Goal: Task Accomplishment & Management: Use online tool/utility

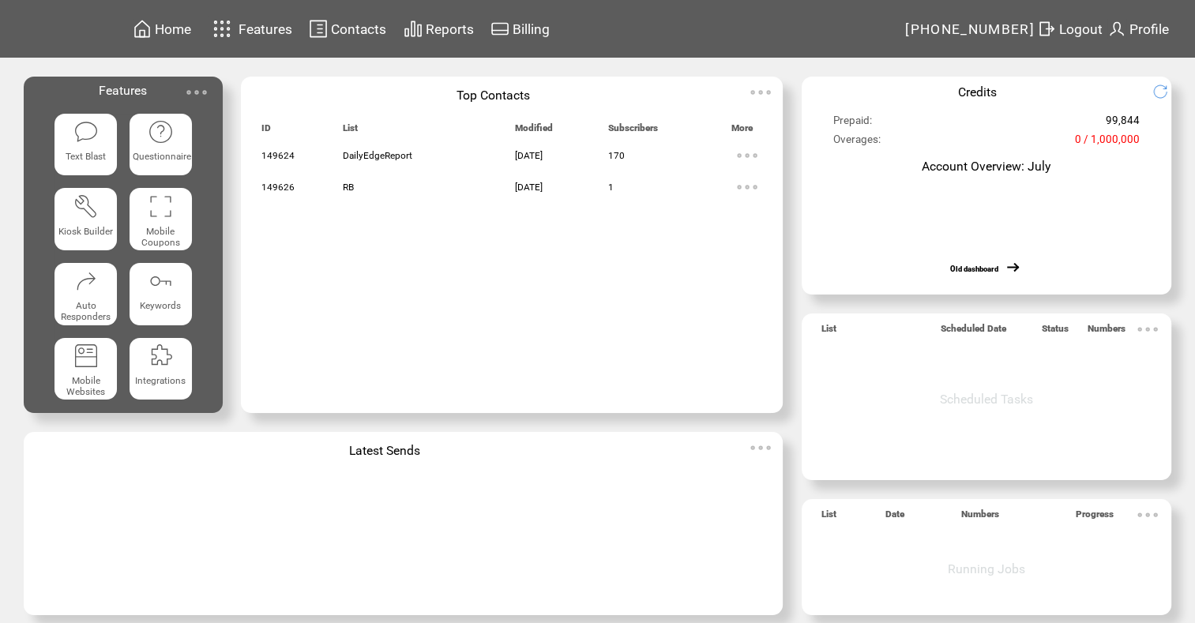
click at [466, 29] on span "Reports" at bounding box center [450, 29] width 48 height 16
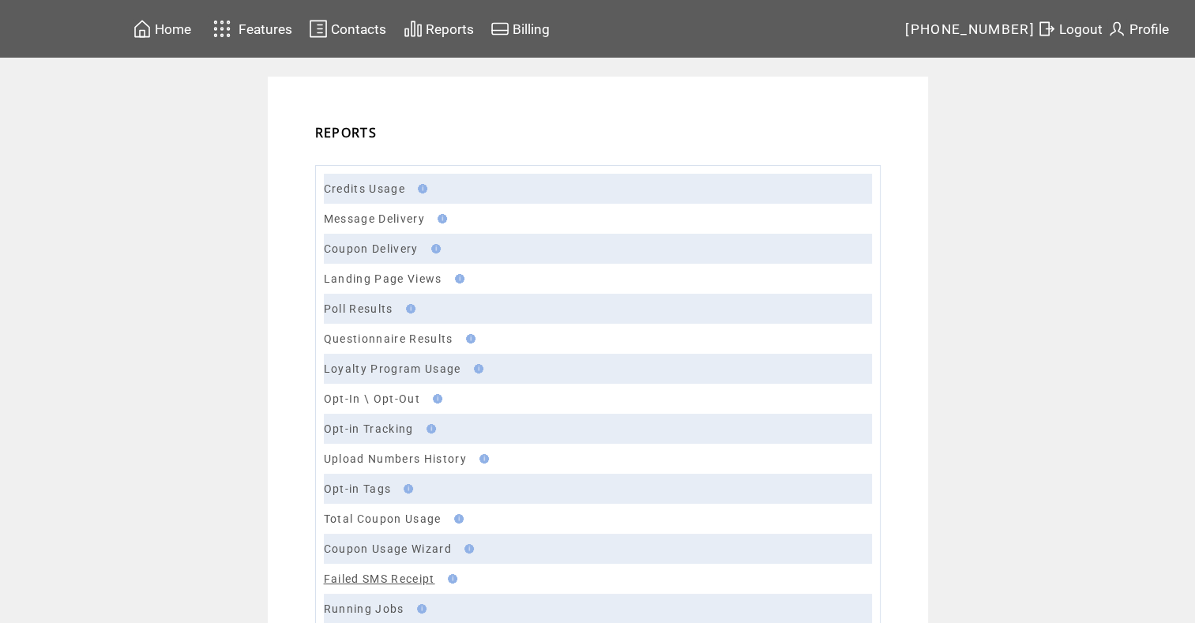
click at [390, 574] on link "Failed SMS Receipt" at bounding box center [379, 579] width 111 height 13
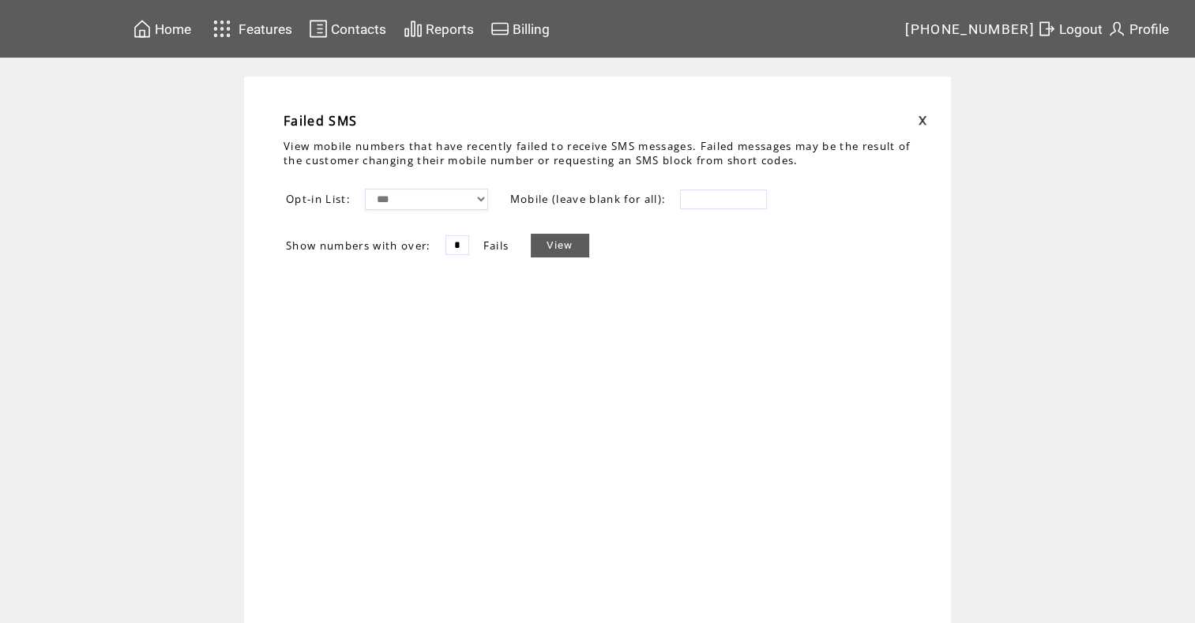
drag, startPoint x: 468, startPoint y: 251, endPoint x: 422, endPoint y: 232, distance: 49.6
click at [422, 233] on tr "Show numbers with over: * Fails View" at bounding box center [437, 245] width 305 height 25
type input "**"
click at [572, 236] on link "View" at bounding box center [560, 246] width 58 height 24
